Goal: Information Seeking & Learning: Check status

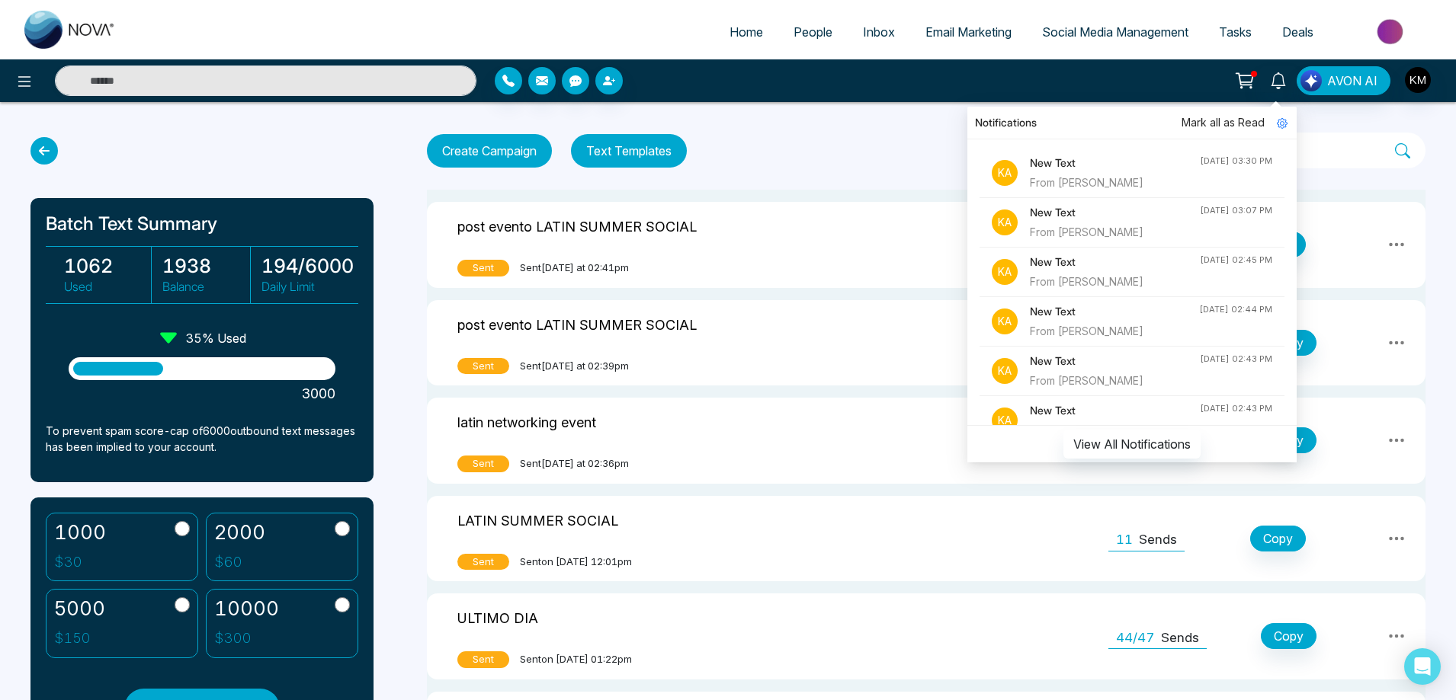
click at [1142, 181] on div "From [PERSON_NAME]" at bounding box center [1115, 183] width 170 height 17
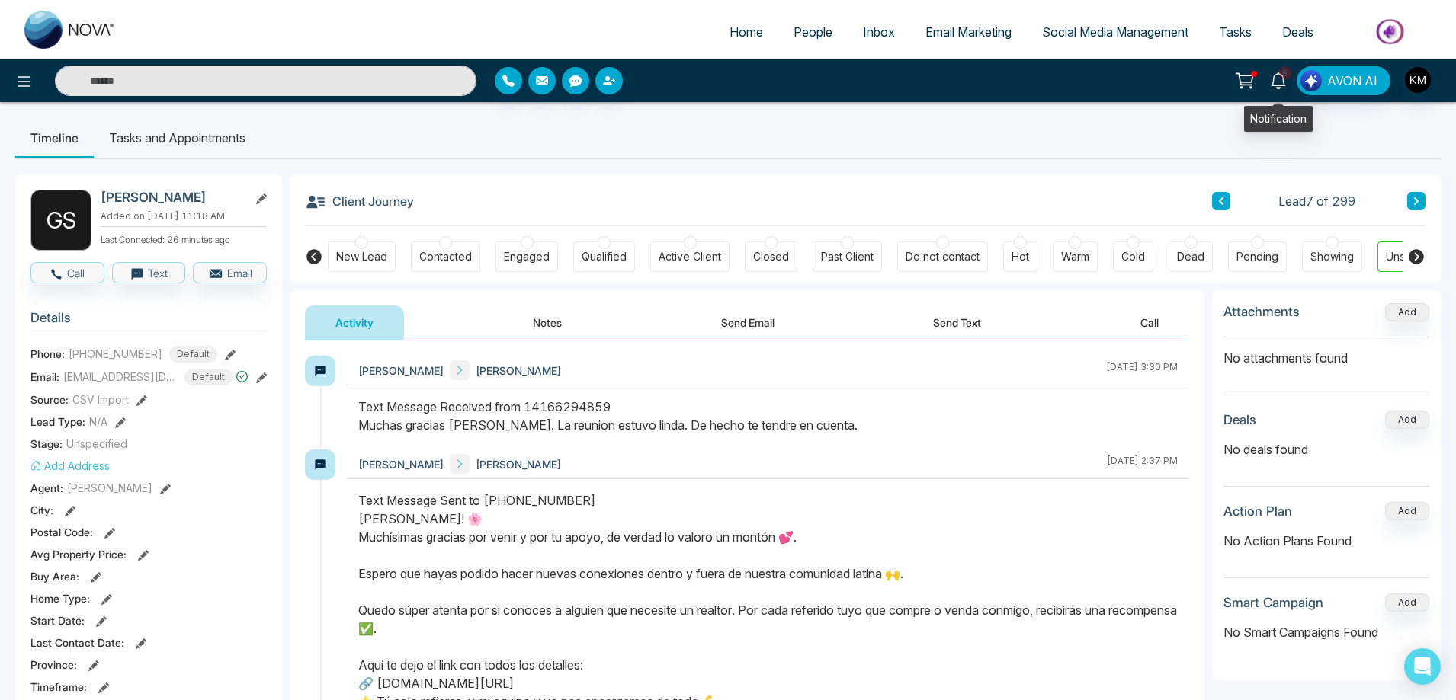
click at [1287, 81] on icon at bounding box center [1278, 80] width 17 height 17
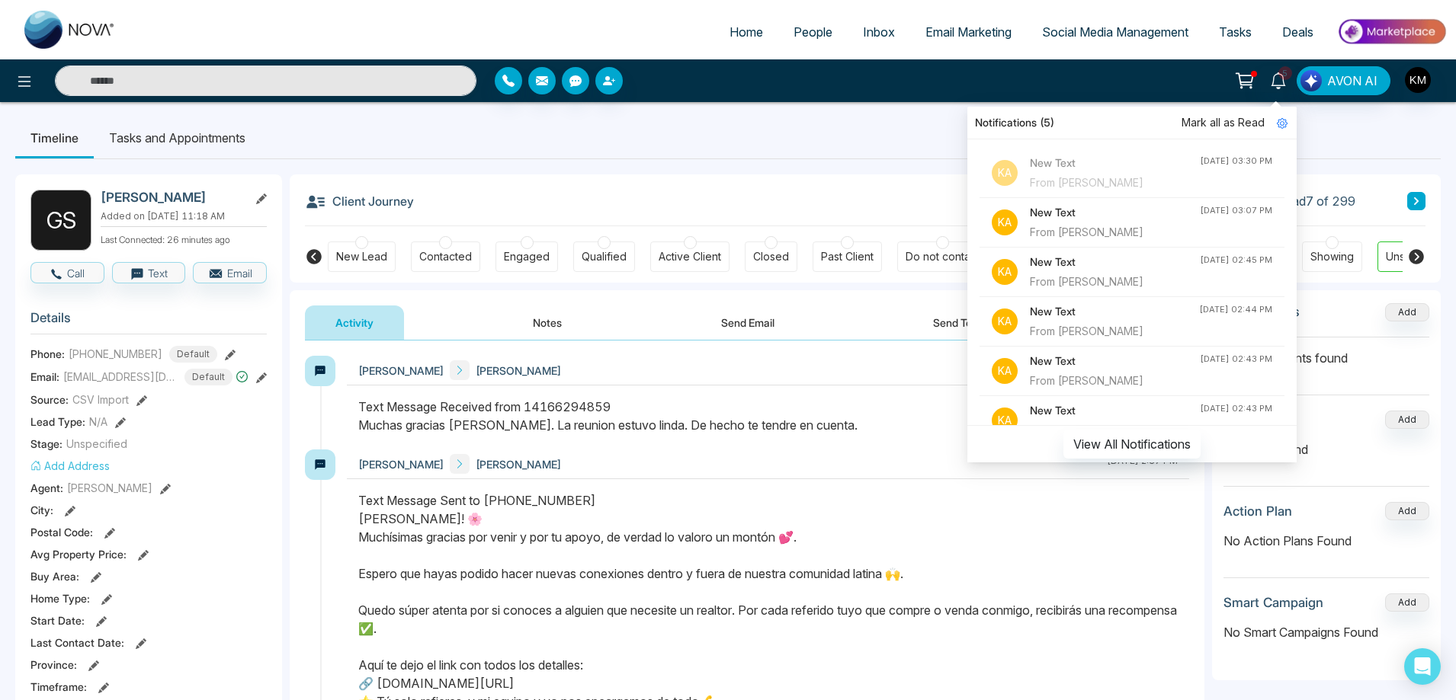
click at [1101, 222] on div "New Text From [PERSON_NAME]" at bounding box center [1115, 222] width 170 height 37
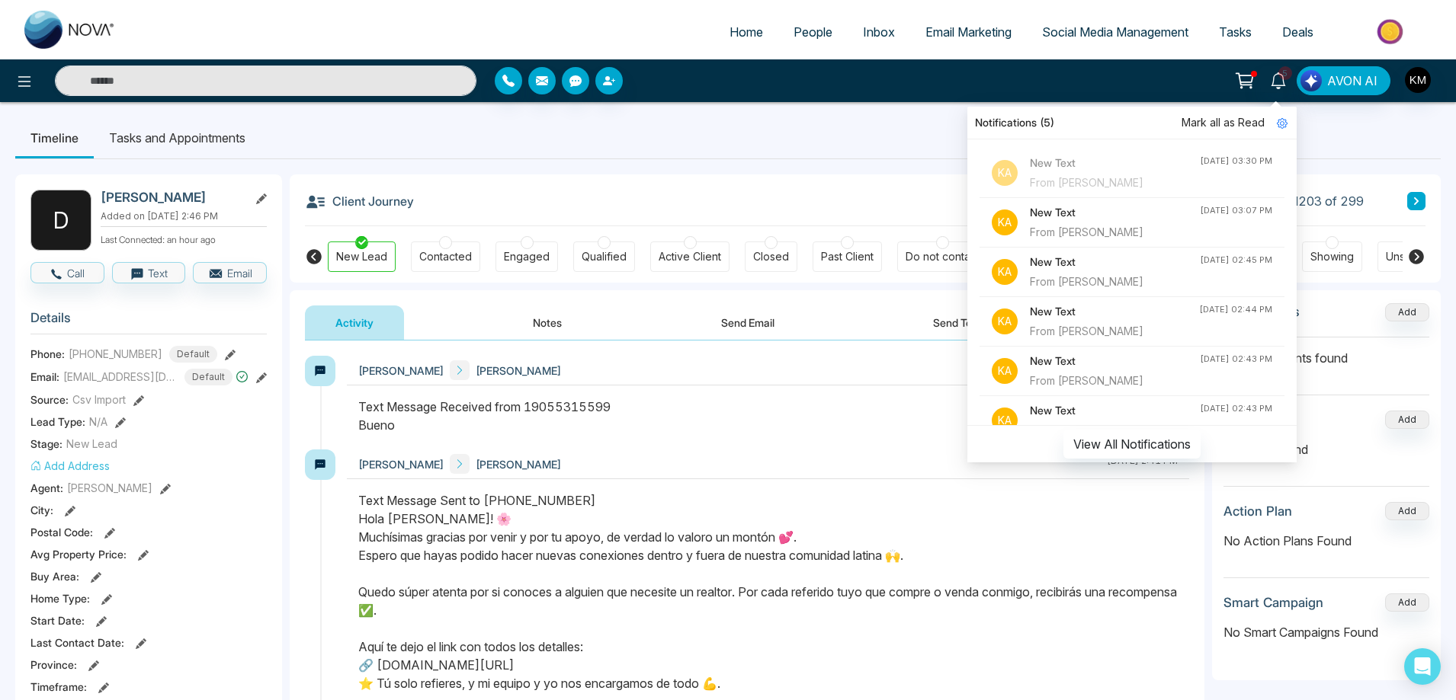
click at [1107, 276] on div "From [PERSON_NAME]" at bounding box center [1115, 282] width 170 height 17
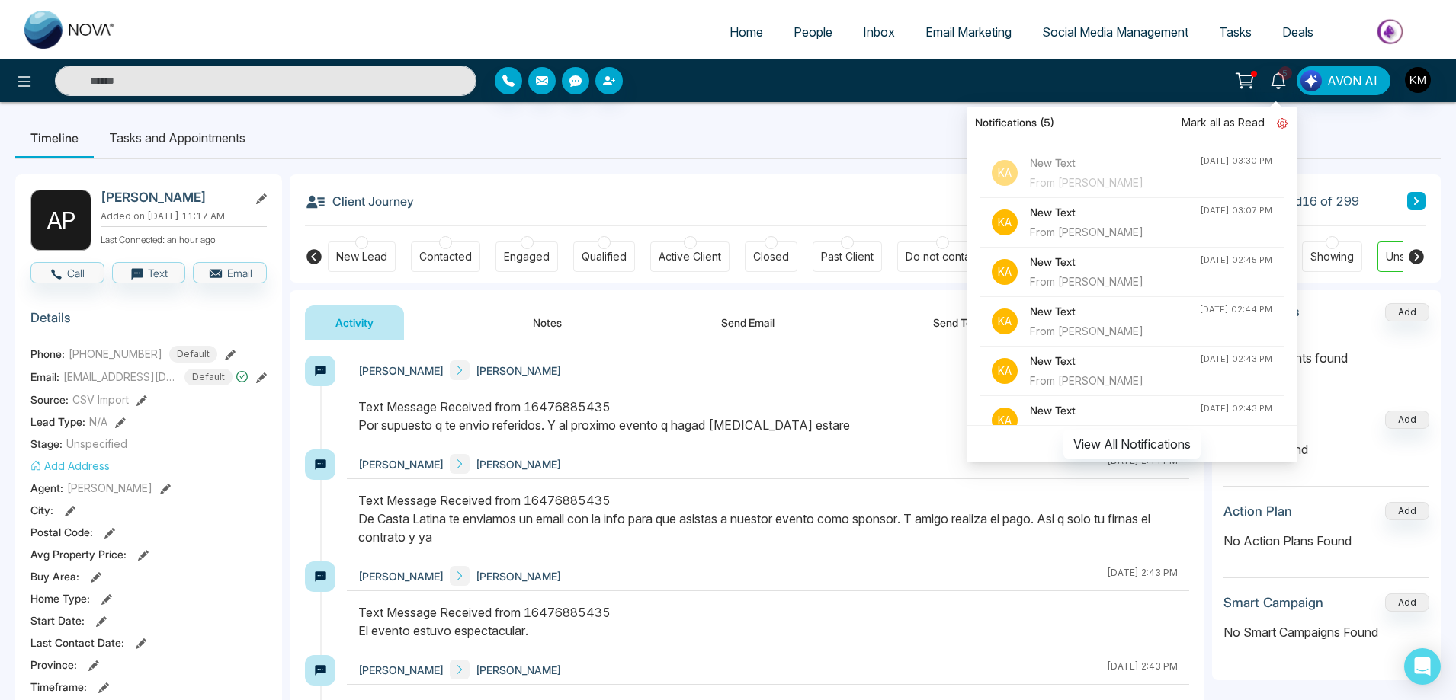
click at [1267, 114] on link at bounding box center [1275, 122] width 23 height 17
